Goal: Find specific page/section: Find specific page/section

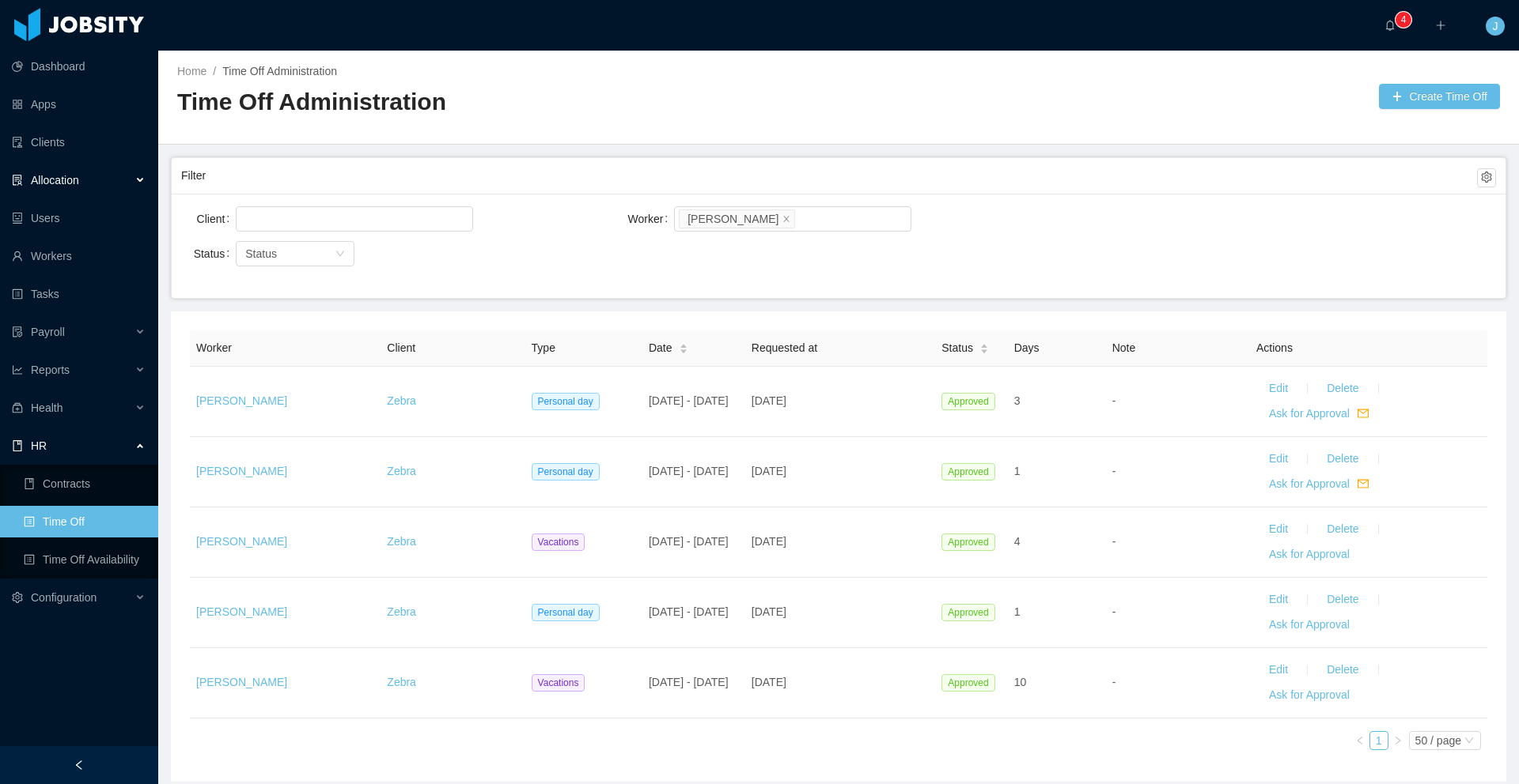
click at [86, 181] on div "Allocation" at bounding box center [79, 180] width 159 height 32
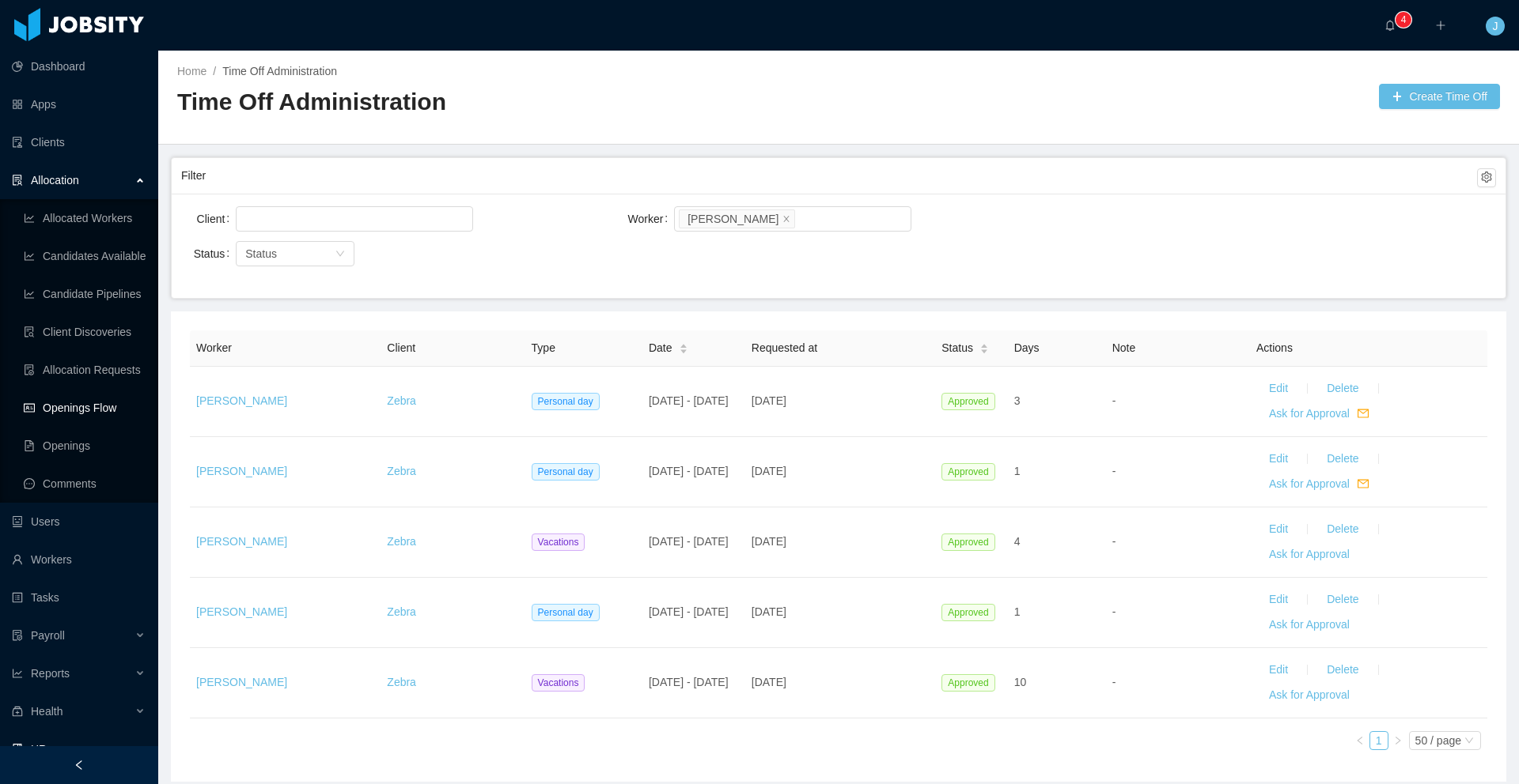
click at [94, 405] on link "Openings Flow" at bounding box center [84, 408] width 121 height 32
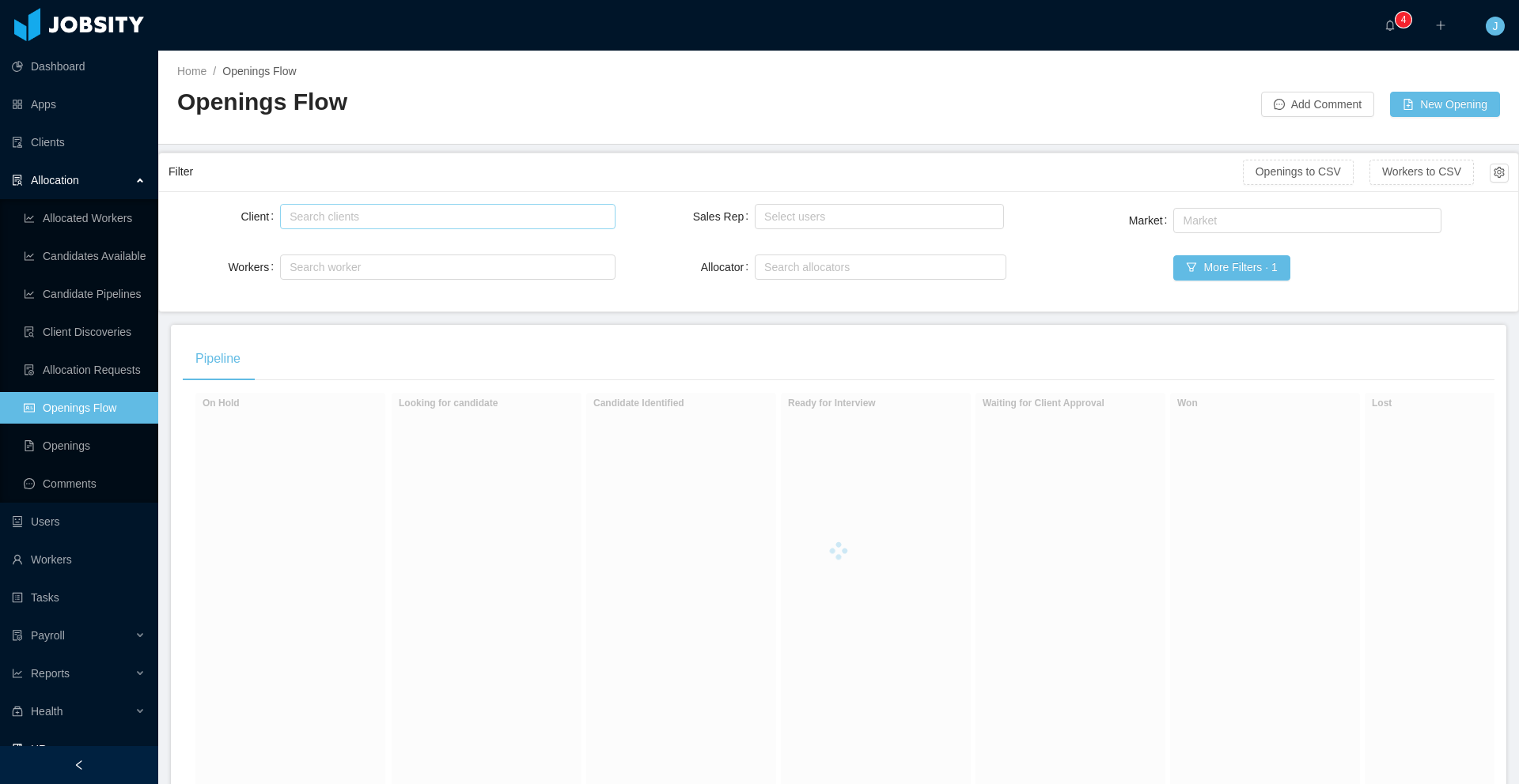
click at [401, 220] on div "Search clients" at bounding box center [444, 217] width 309 height 16
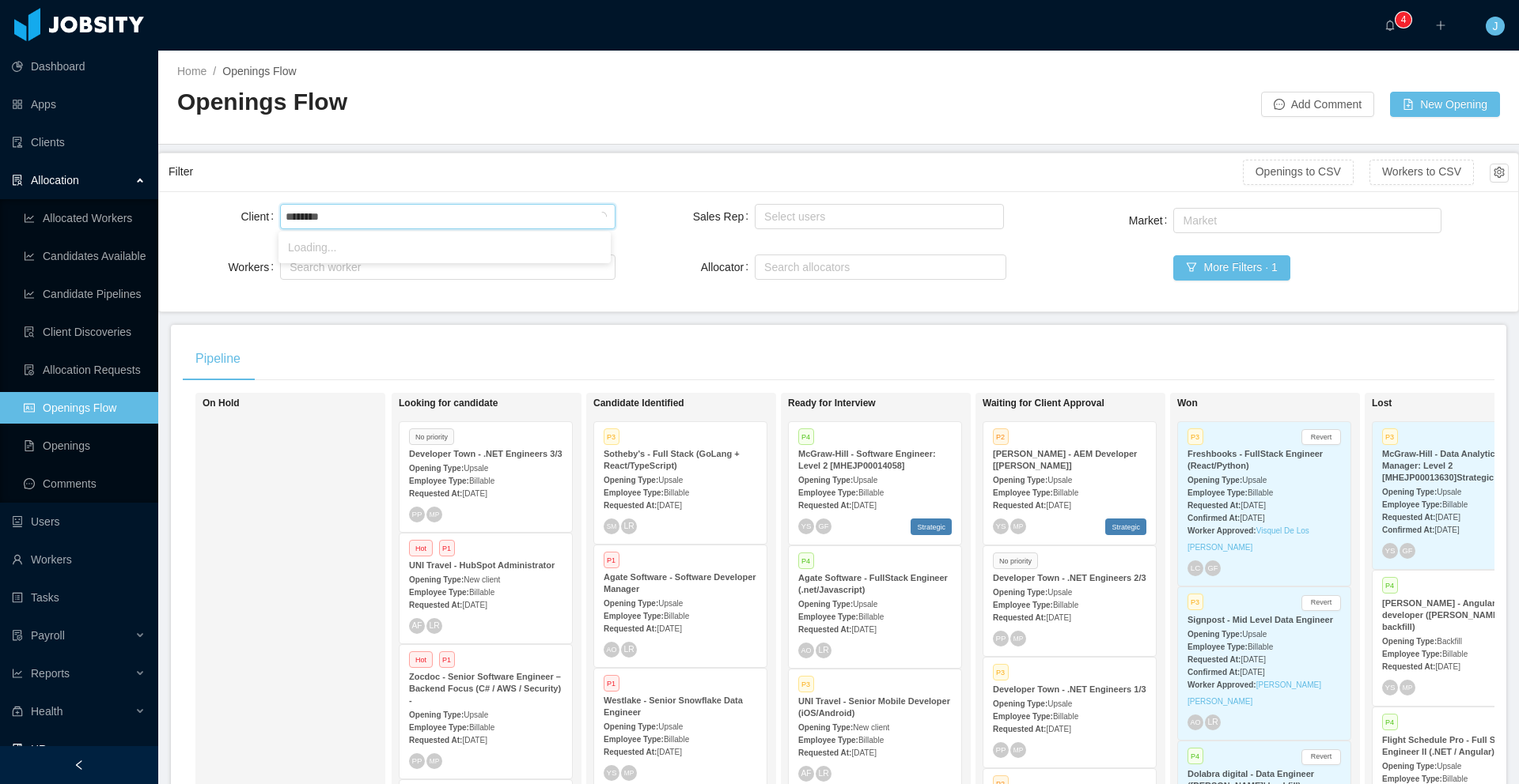
type input "*********"
click at [403, 242] on li "Developer Town" at bounding box center [444, 248] width 332 height 25
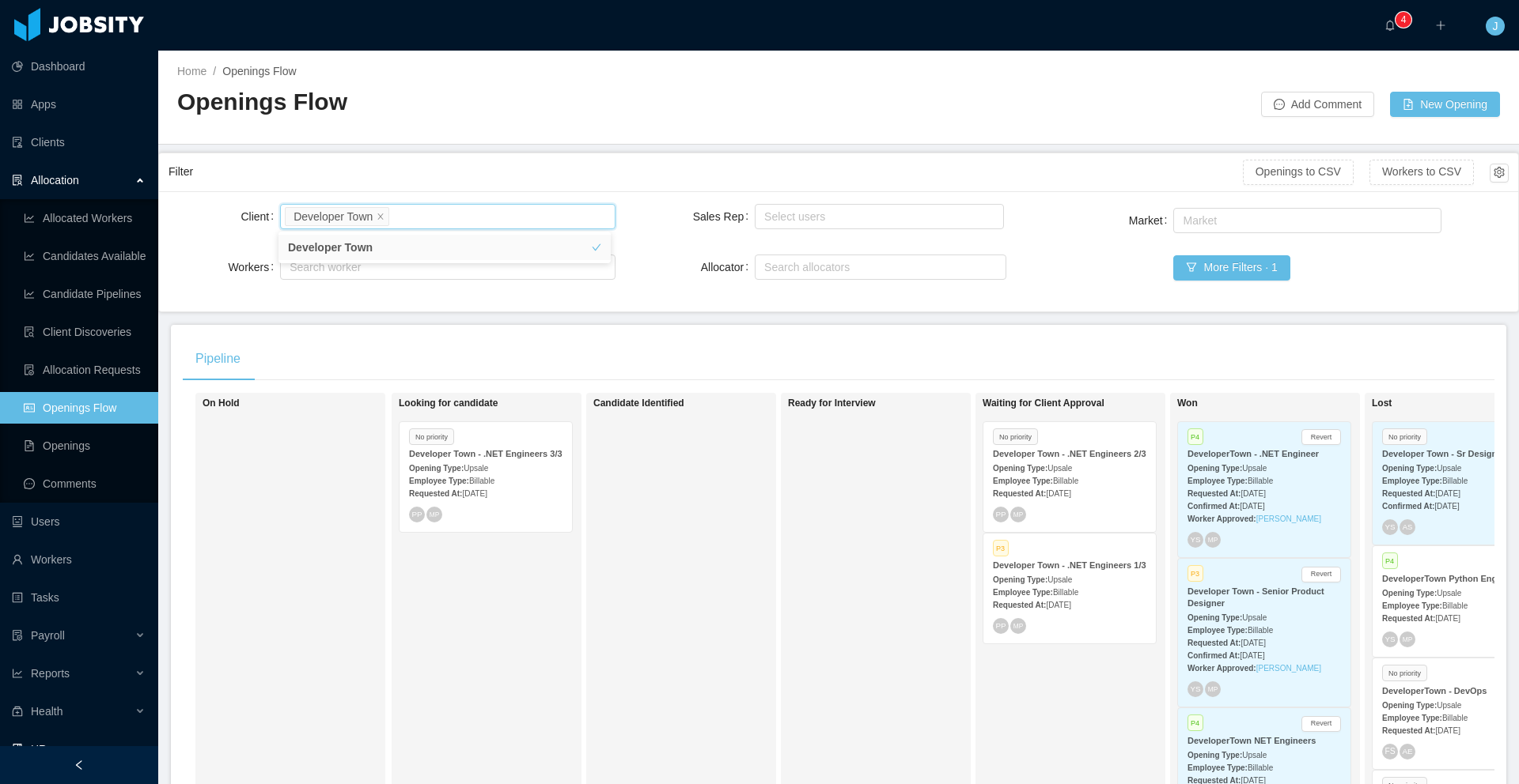
click at [1021, 352] on div "Pipeline" at bounding box center [838, 359] width 1312 height 45
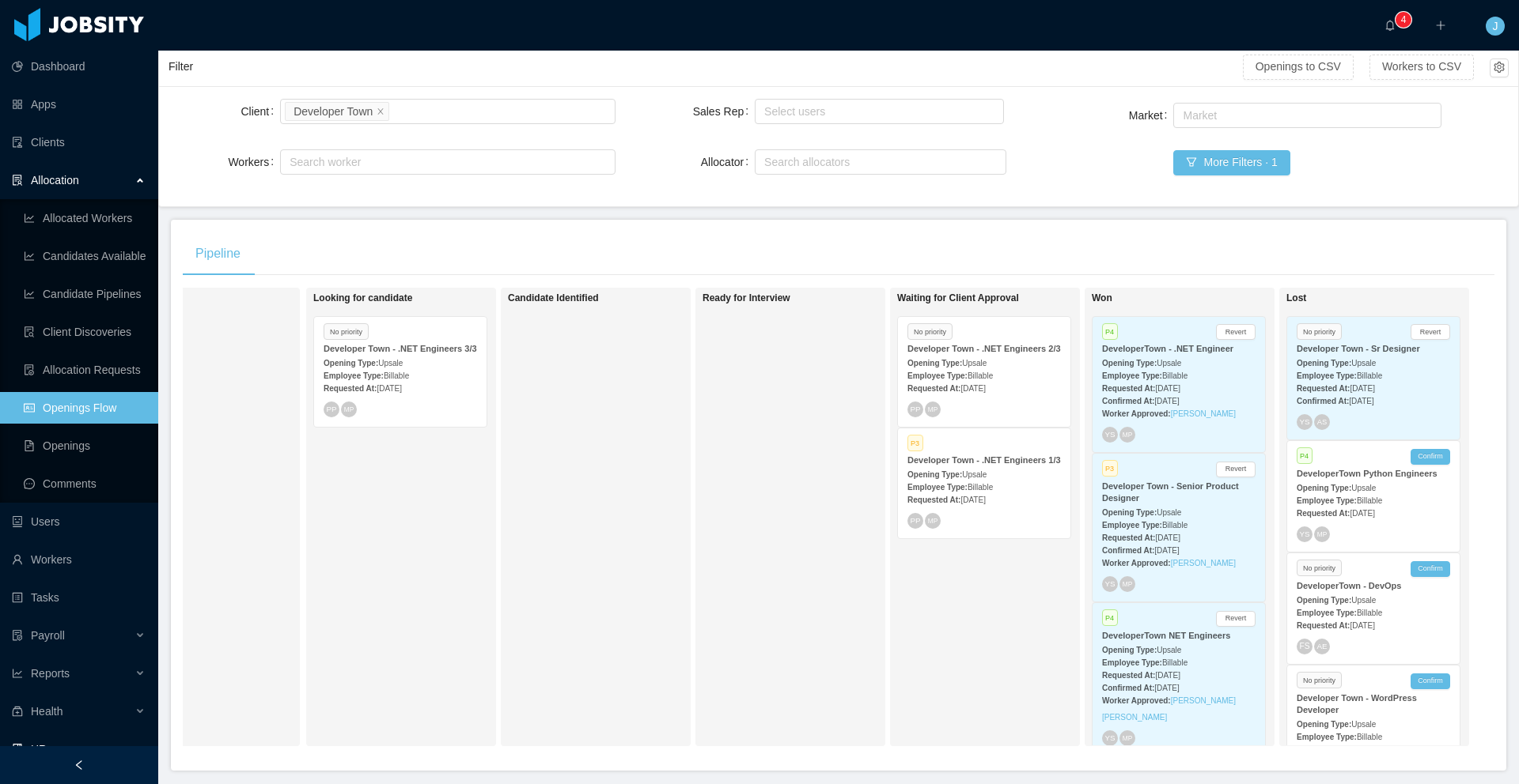
scroll to position [87, 0]
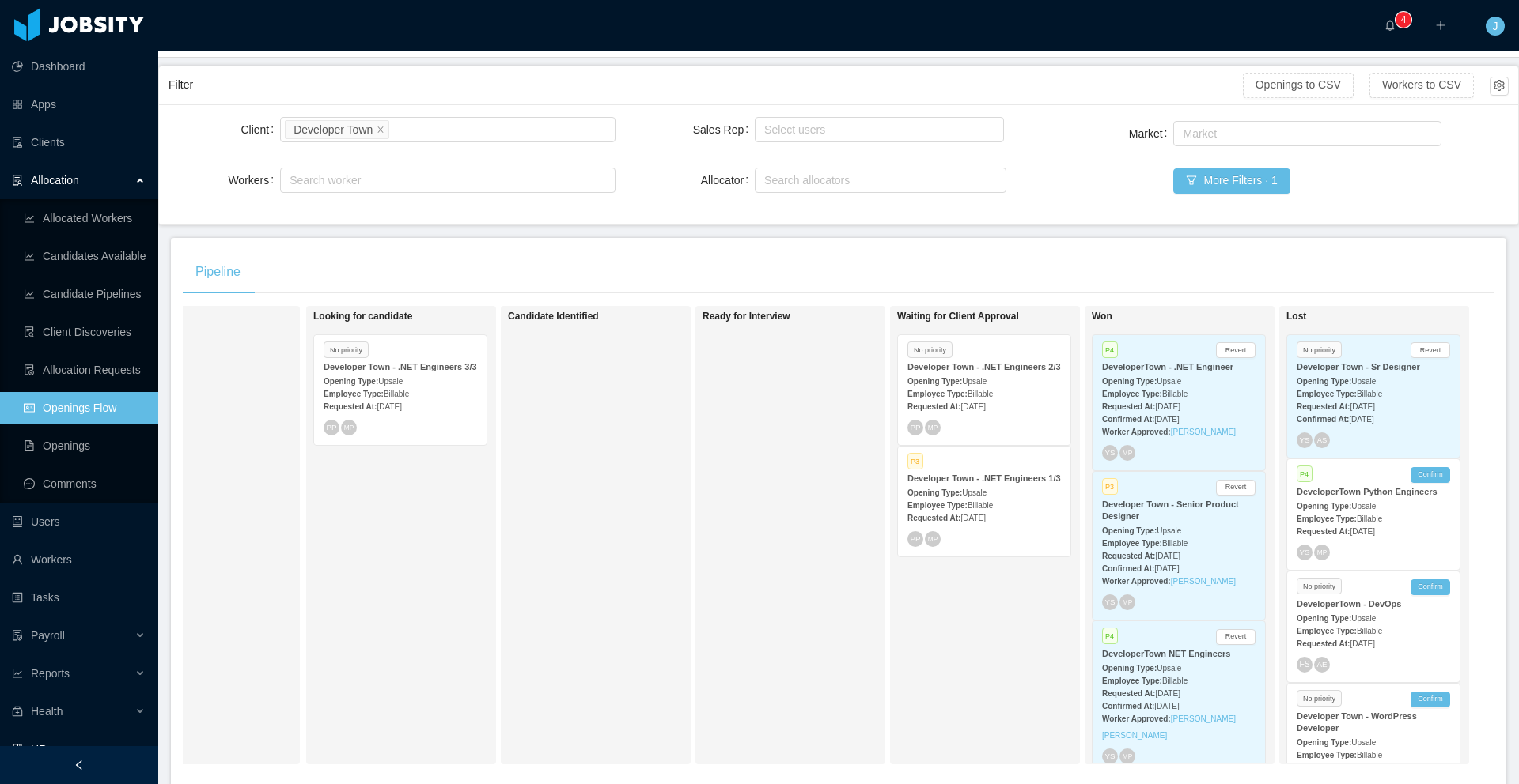
click at [1021, 501] on div "Opening Type: Upsale" at bounding box center [984, 492] width 154 height 17
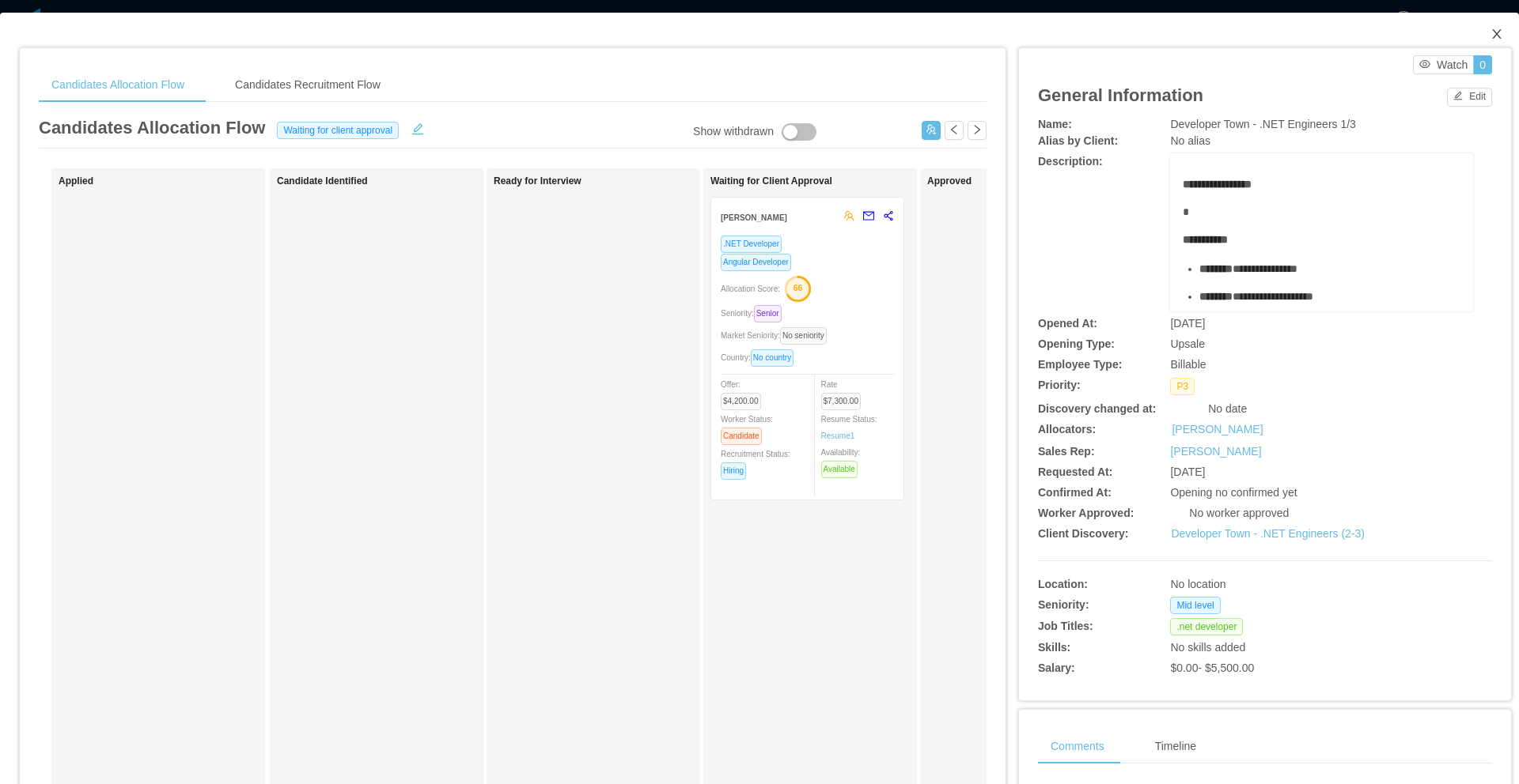
click at [1490, 31] on icon "icon: close" at bounding box center [1496, 34] width 13 height 13
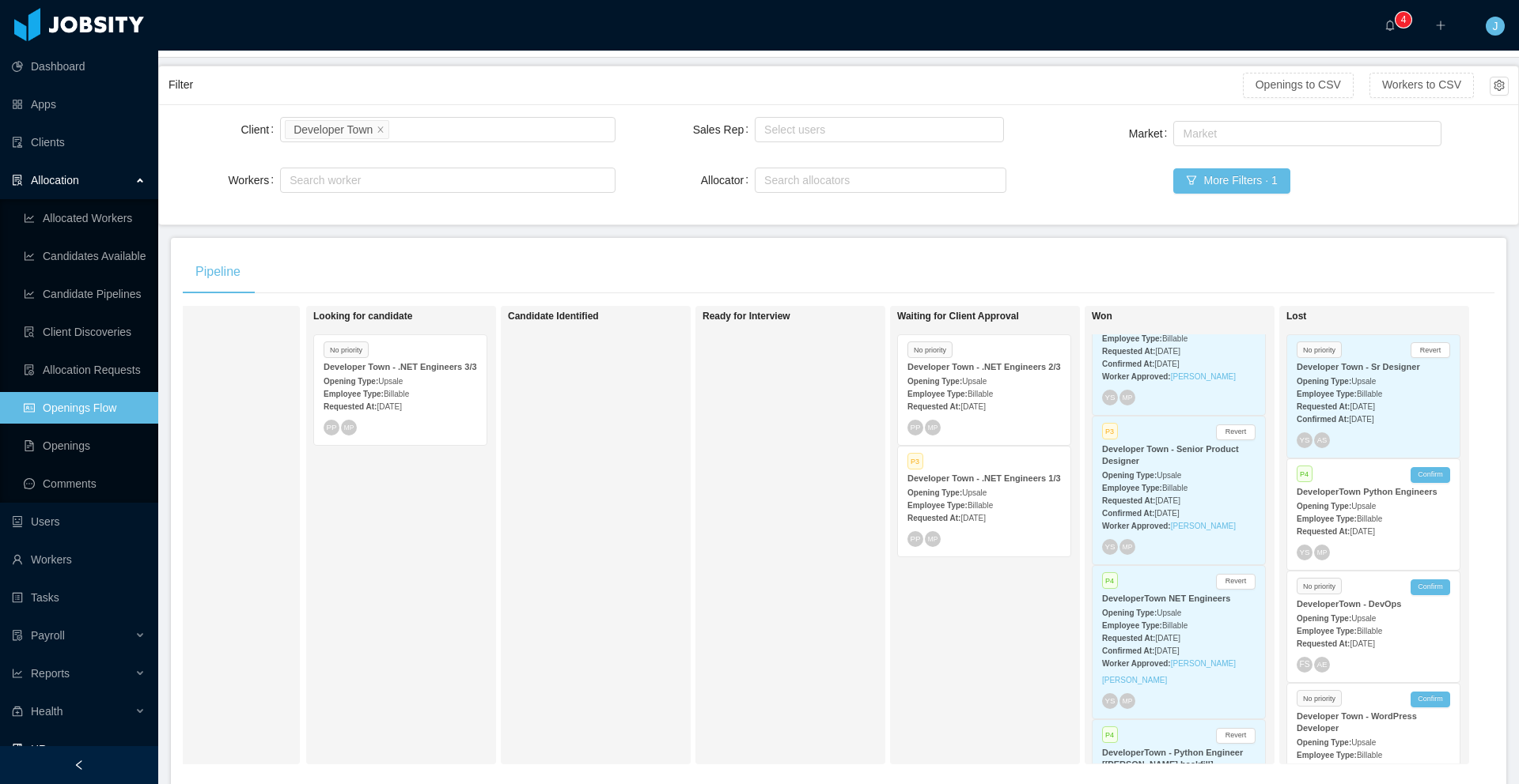
scroll to position [57, 0]
click at [994, 513] on div "Employee Type: Billable" at bounding box center [984, 505] width 154 height 17
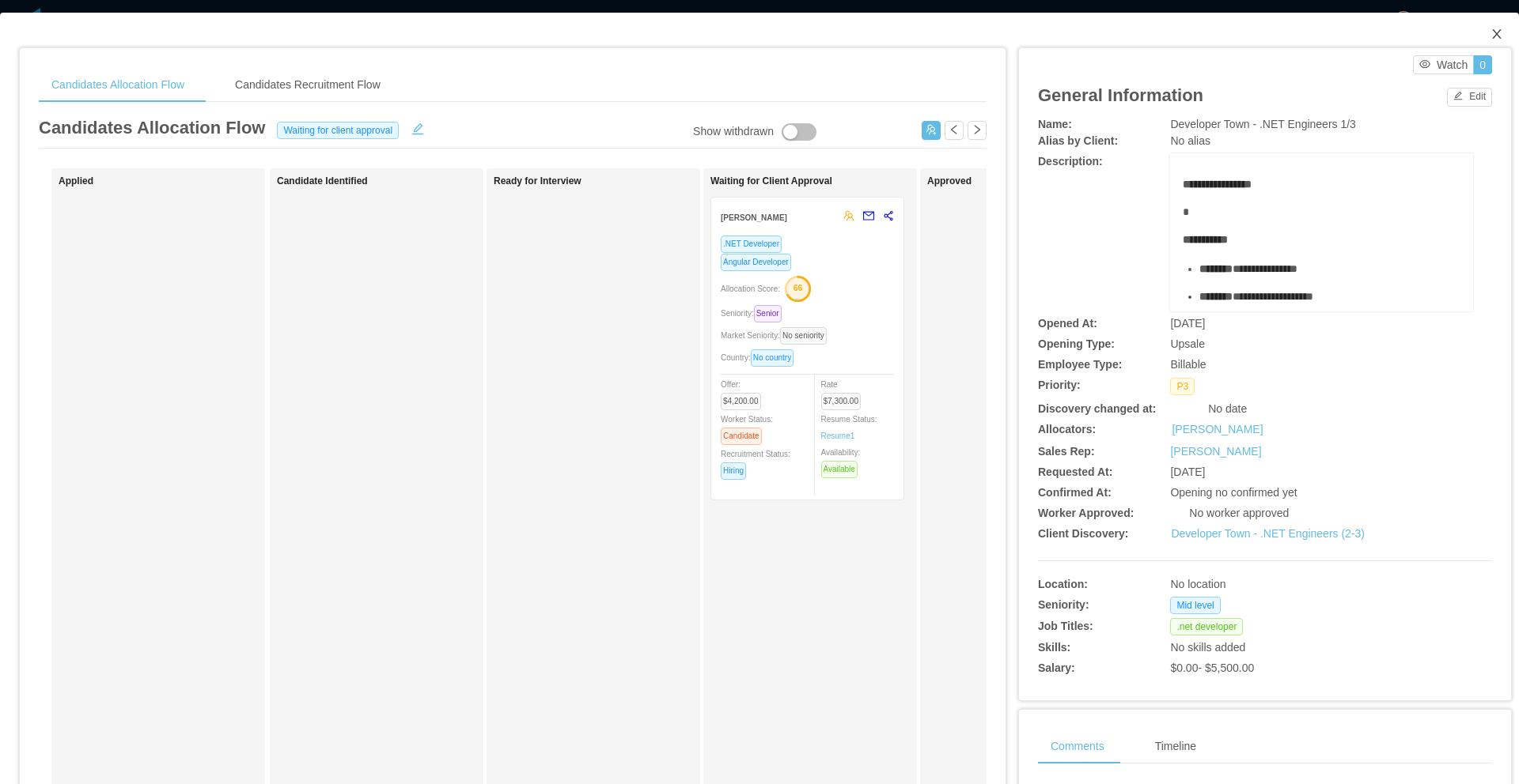
click at [1490, 32] on icon "icon: close" at bounding box center [1496, 34] width 13 height 13
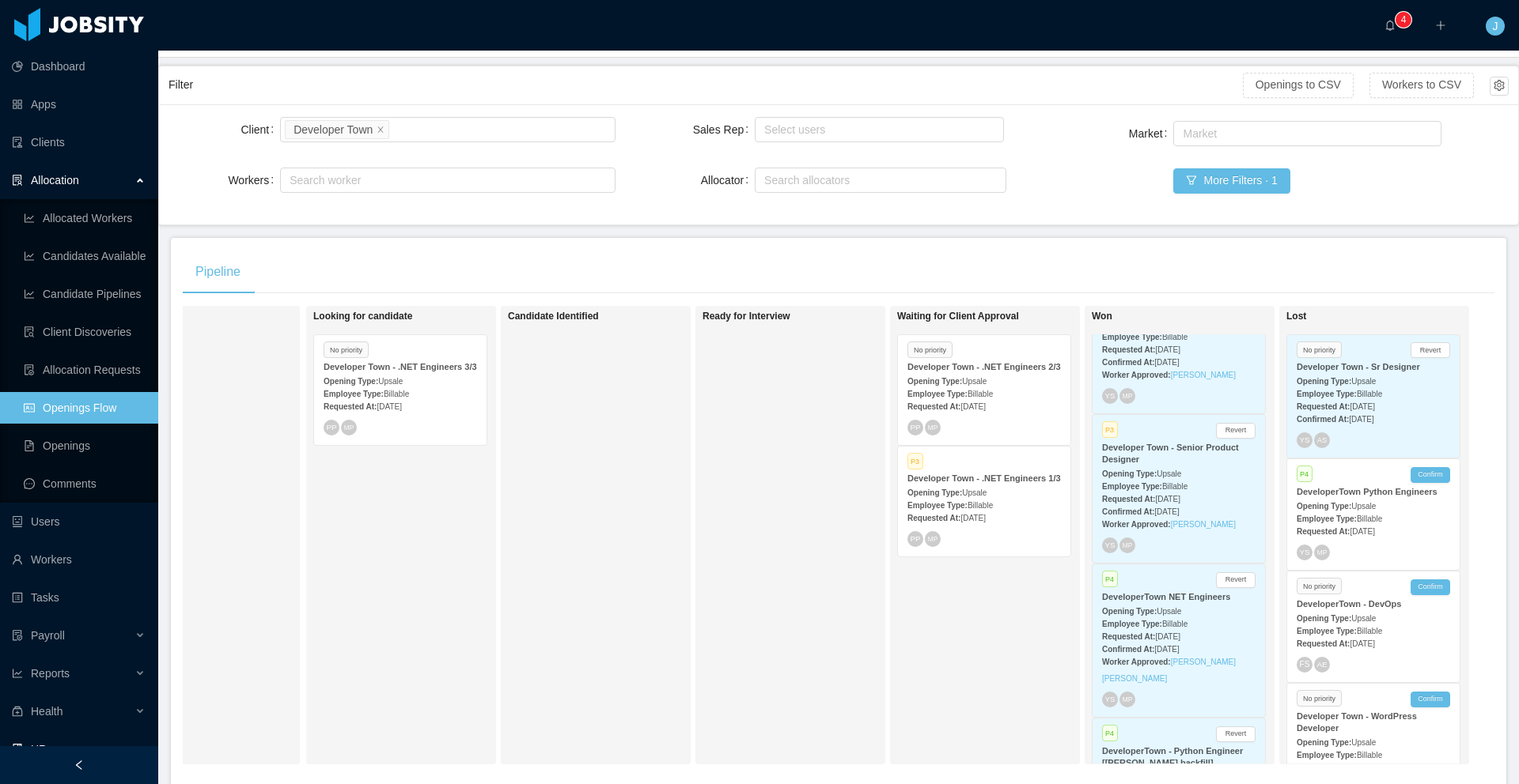
click at [986, 400] on div "Employee Type: Billable" at bounding box center [984, 394] width 154 height 17
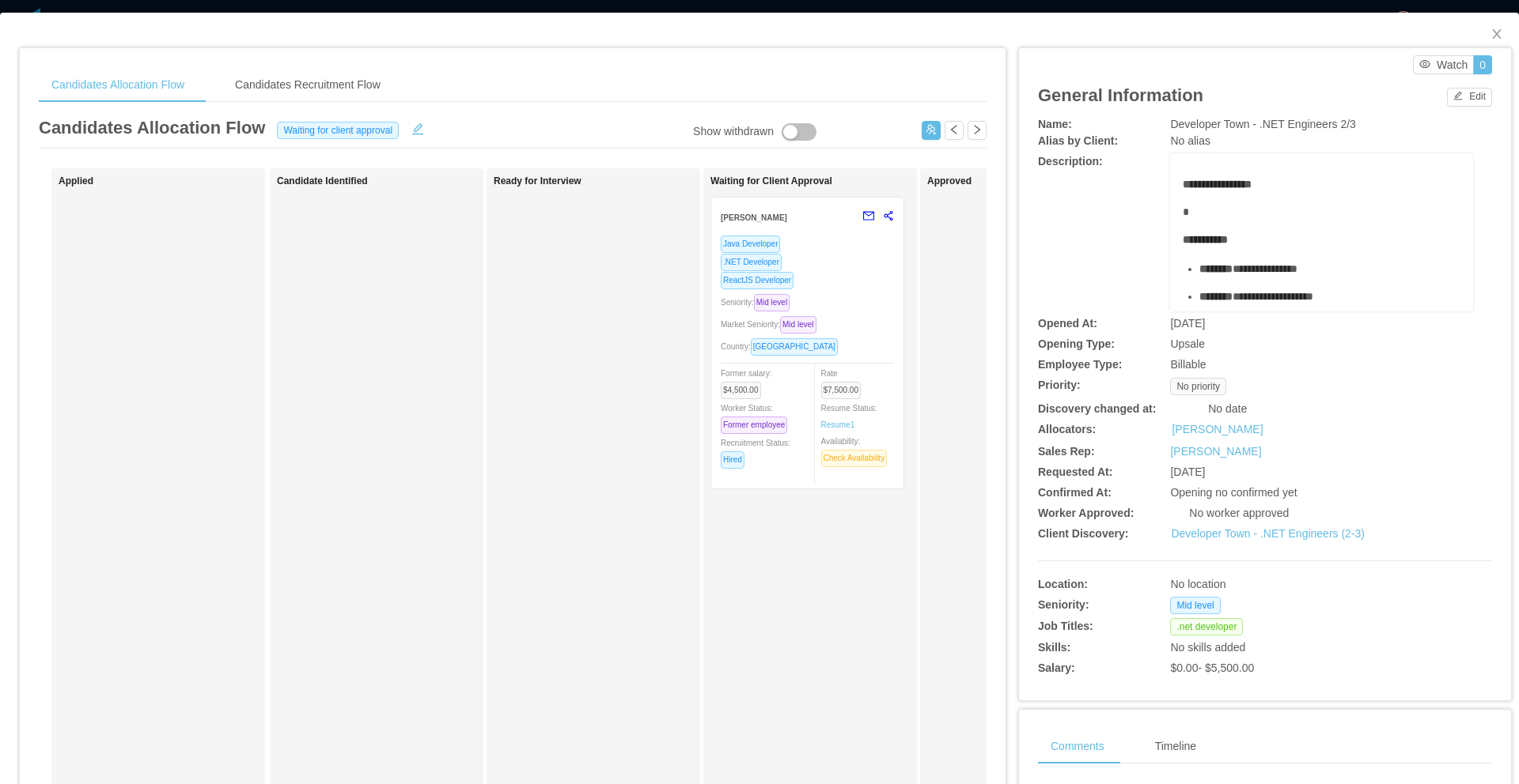
scroll to position [57, 0]
